Goal: Use online tool/utility: Utilize a website feature to perform a specific function

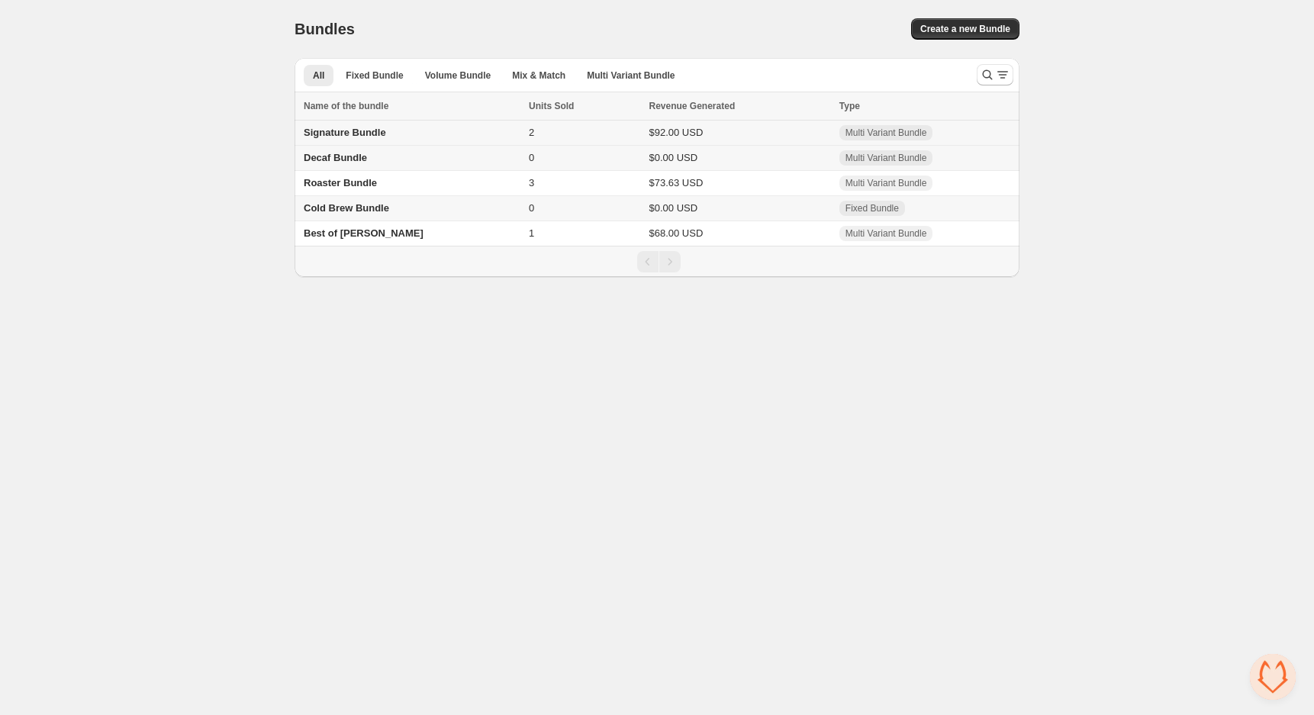
click at [327, 131] on span "Signature Bundle" at bounding box center [345, 132] width 82 height 11
